Goal: Task Accomplishment & Management: Use online tool/utility

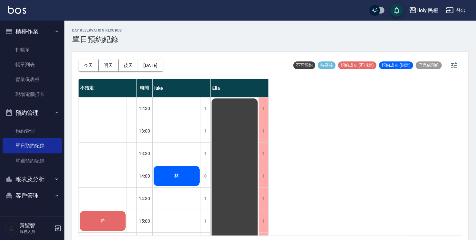
scroll to position [32, 0]
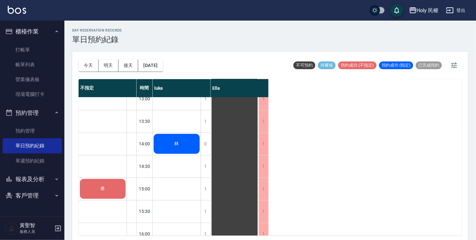
click at [168, 142] on div "林" at bounding box center [177, 144] width 48 height 22
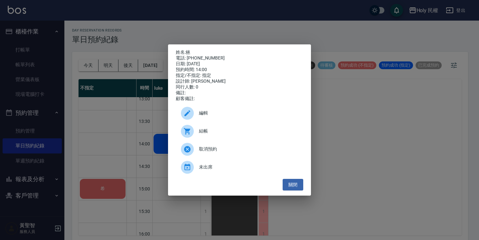
drag, startPoint x: 470, startPoint y: 214, endPoint x: 464, endPoint y: 216, distance: 6.2
click at [467, 216] on div "姓名: 林 電話: 0972836775 日期: 2025/08/14 預約時間: 14:00 指定/不指定: 指定 設計師: luke 同行人數: 0 備註…" at bounding box center [239, 120] width 479 height 240
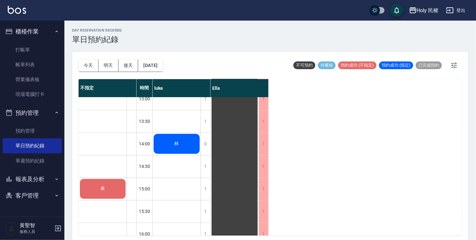
click at [172, 142] on div "林" at bounding box center [177, 144] width 48 height 22
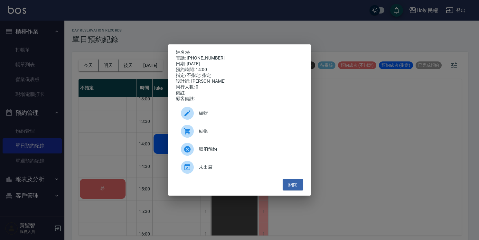
click at [205, 135] on span "結帳" at bounding box center [248, 131] width 99 height 7
click at [299, 190] on button "關閉" at bounding box center [293, 185] width 21 height 12
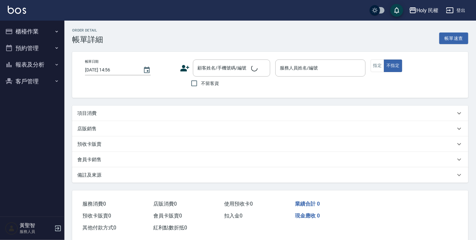
type input "[DATE] 14:00"
type input "luke(無代號)"
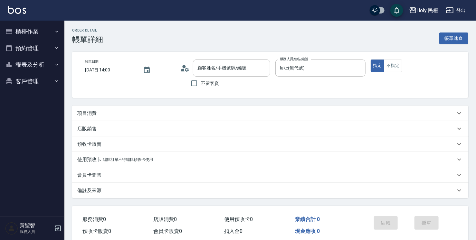
click at [238, 114] on div "項目消費" at bounding box center [266, 113] width 378 height 7
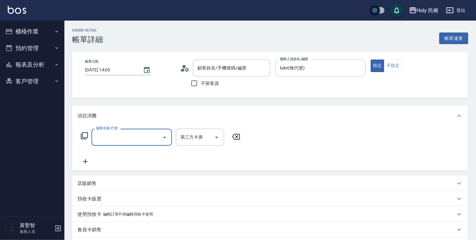
scroll to position [6, 0]
type input "林/0972836775/null"
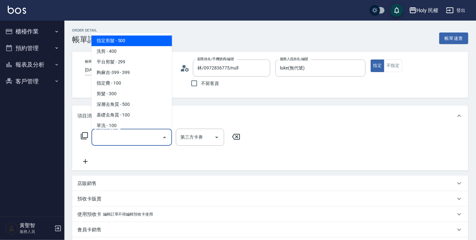
click at [107, 141] on input "服務名稱/代號" at bounding box center [126, 137] width 65 height 11
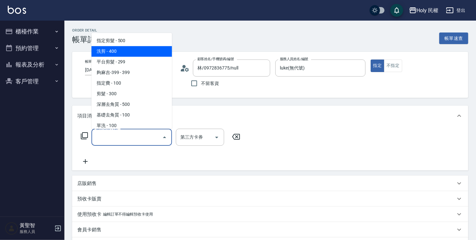
click at [115, 51] on span "洗剪 - 400" at bounding box center [131, 51] width 80 height 11
type input "洗剪(3)"
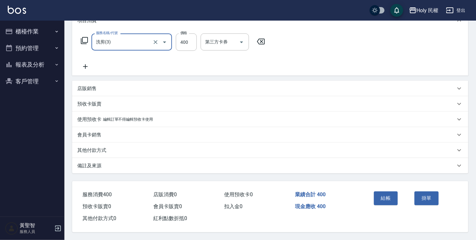
scroll to position [97, 0]
click at [384, 196] on button "結帳" at bounding box center [386, 198] width 24 height 14
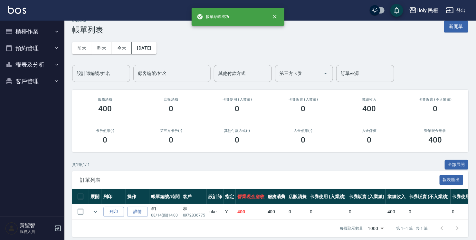
scroll to position [19, 0]
